Goal: Transaction & Acquisition: Book appointment/travel/reservation

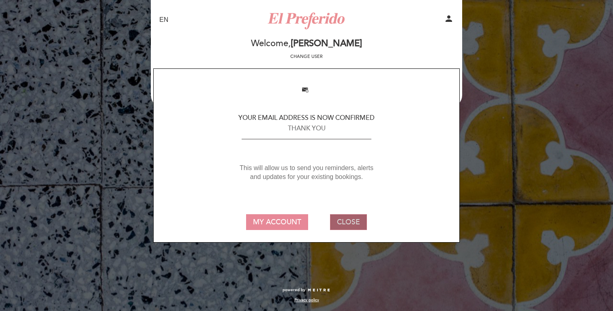
click at [345, 223] on button "CLOSE" at bounding box center [348, 221] width 37 height 15
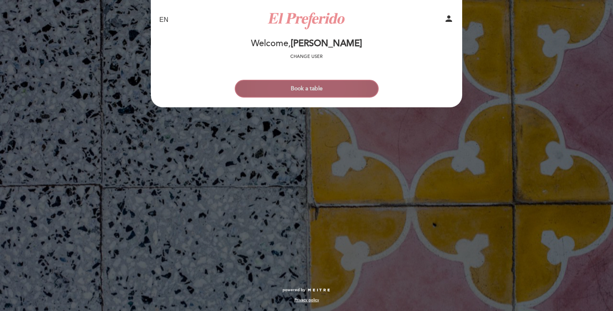
click at [323, 94] on button "Book a table" at bounding box center [307, 89] width 144 height 18
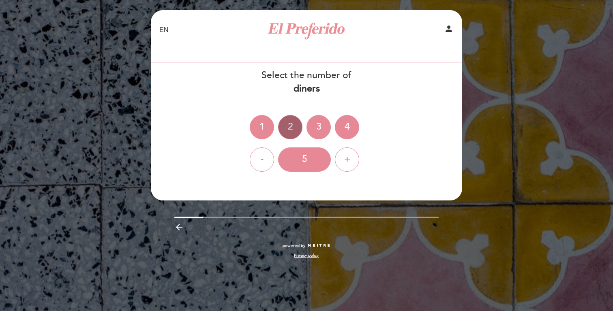
click at [289, 128] on div "2" at bounding box center [290, 127] width 24 height 24
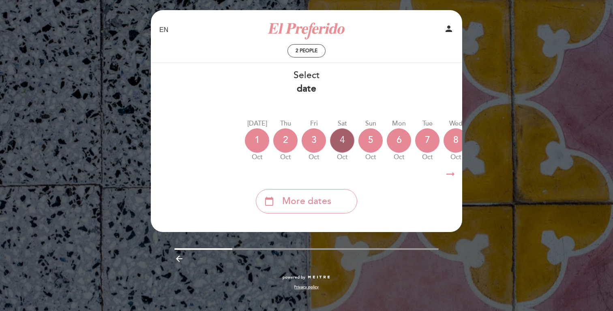
click at [338, 142] on div "4" at bounding box center [342, 140] width 24 height 24
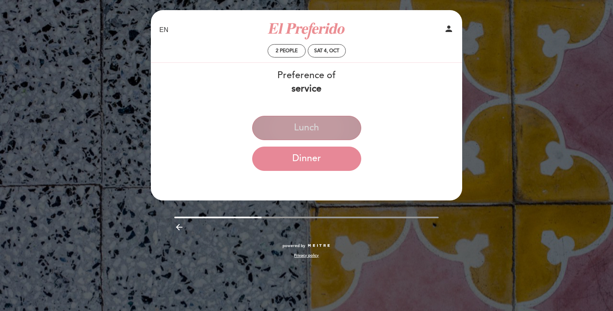
click at [319, 126] on button "Lunch" at bounding box center [306, 128] width 109 height 24
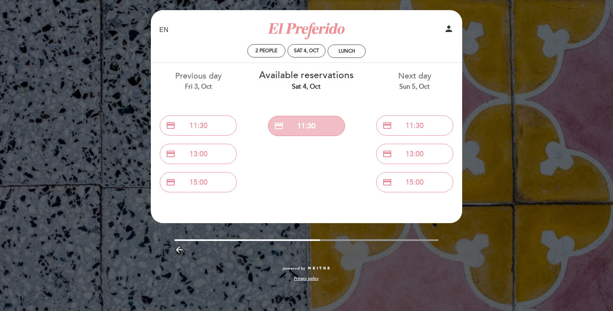
click at [319, 126] on button "credit_card 11:30" at bounding box center [306, 126] width 77 height 20
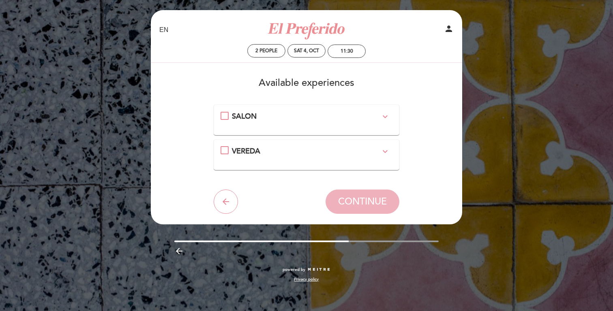
click at [249, 116] on span "SALON" at bounding box center [244, 116] width 25 height 9
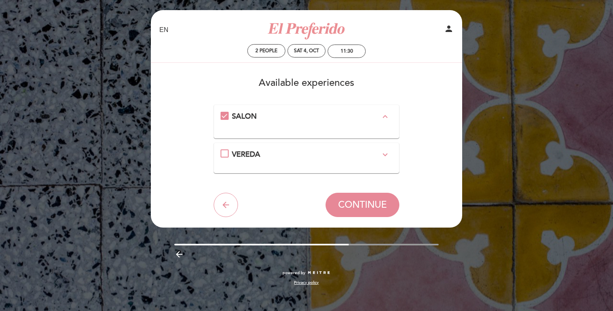
click at [223, 152] on div "VEREDA expand_more Usted esta seleccionando una mesa en vereda al aire libre. S…" at bounding box center [306, 155] width 172 height 11
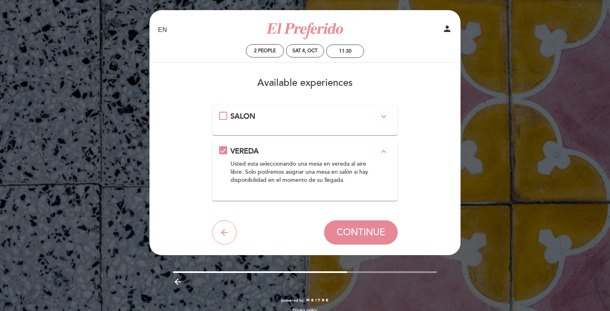
click at [220, 121] on div "SALON expand_more" at bounding box center [305, 116] width 172 height 11
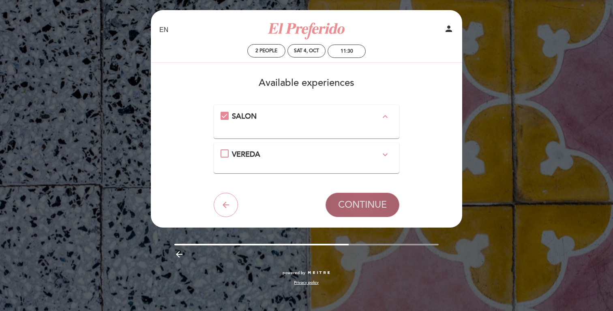
click at [362, 204] on span "CONTINUE" at bounding box center [362, 204] width 49 height 11
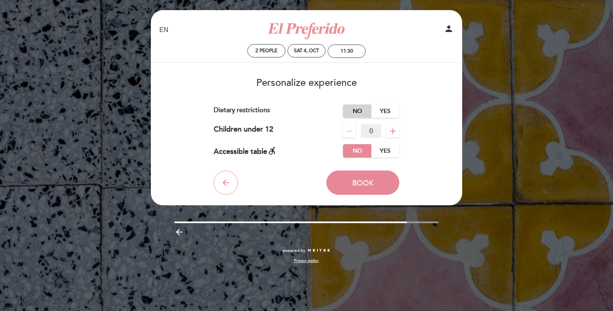
click at [354, 114] on label "No" at bounding box center [357, 111] width 28 height 13
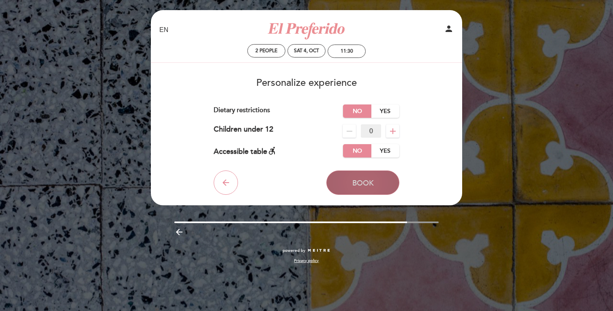
click at [365, 185] on span "Book" at bounding box center [362, 183] width 21 height 9
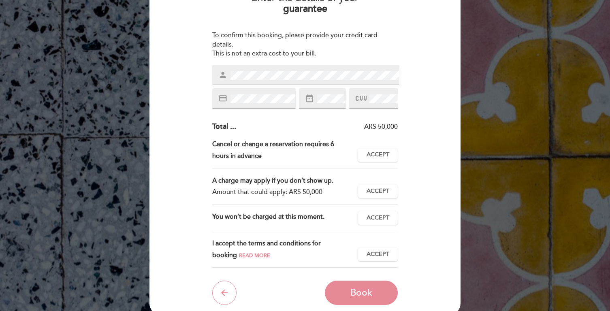
scroll to position [93, 0]
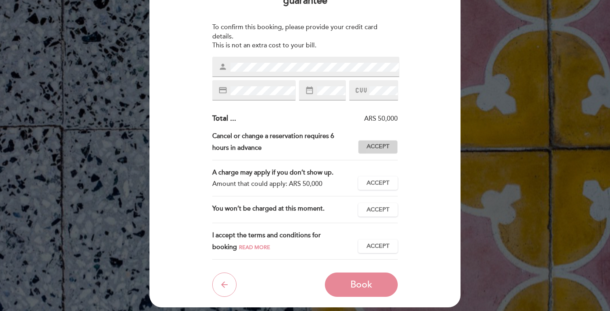
click at [383, 151] on button "Accept Accepted" at bounding box center [378, 147] width 40 height 14
click at [379, 184] on span "Accept" at bounding box center [378, 183] width 23 height 9
click at [378, 218] on div "You won’t be charged at this moment. Accept Accepted" at bounding box center [305, 213] width 186 height 20
click at [378, 213] on span "Accept" at bounding box center [378, 210] width 23 height 9
click at [377, 239] on div "I accept the terms and conditions for booking Read more Accept Accepted" at bounding box center [305, 245] width 186 height 30
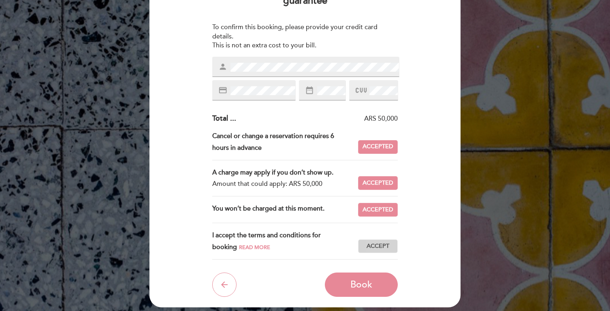
click at [377, 243] on span "Accept" at bounding box center [378, 246] width 23 height 9
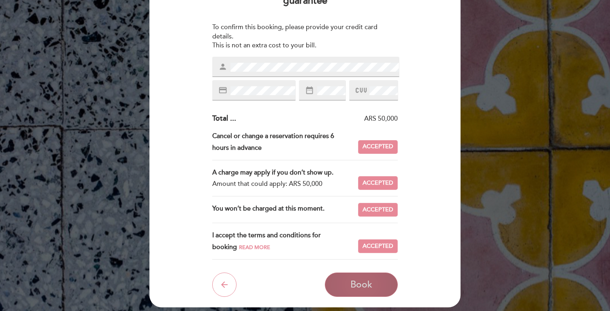
click at [370, 276] on button "Book" at bounding box center [361, 285] width 73 height 24
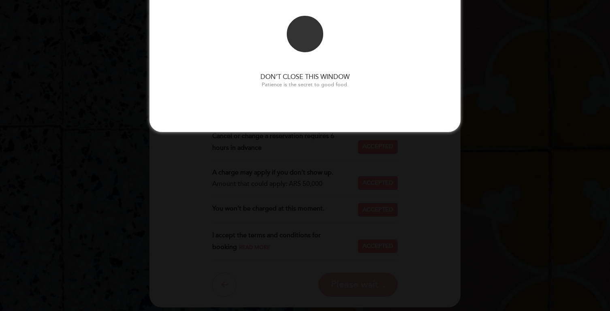
scroll to position [0, 0]
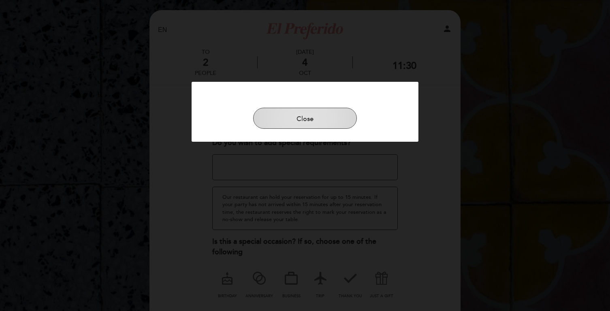
click at [310, 116] on button "Close" at bounding box center [305, 118] width 104 height 21
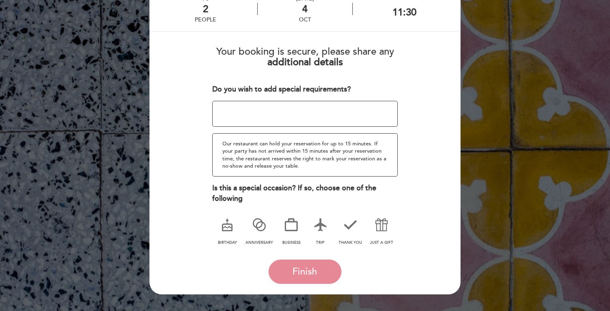
scroll to position [54, 0]
click at [310, 101] on textarea at bounding box center [305, 114] width 186 height 26
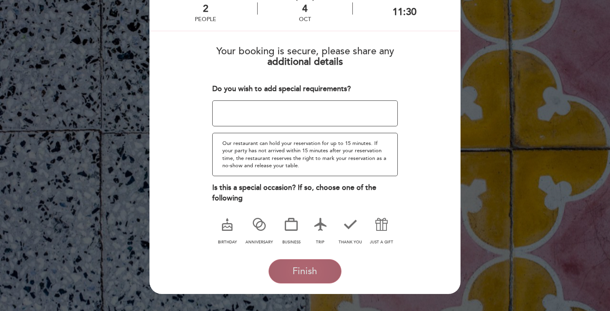
click at [312, 278] on button "Finish" at bounding box center [305, 271] width 73 height 24
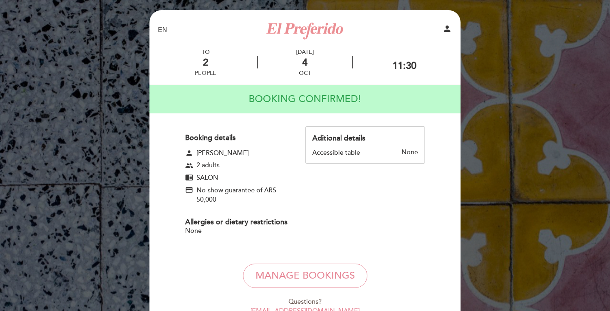
scroll to position [55, 0]
